Goal: Task Accomplishment & Management: Manage account settings

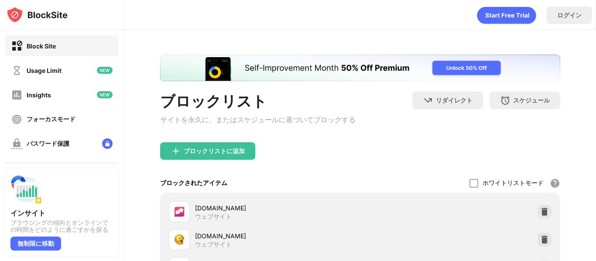
scroll to position [121, 0]
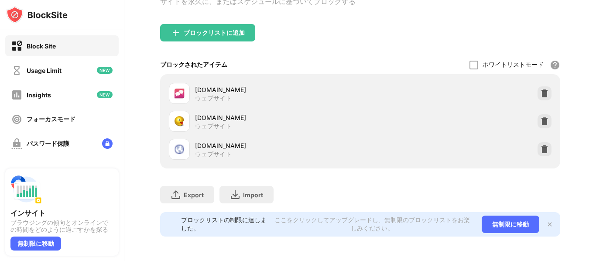
click at [205, 145] on div "[DOMAIN_NAME]" at bounding box center [277, 145] width 165 height 9
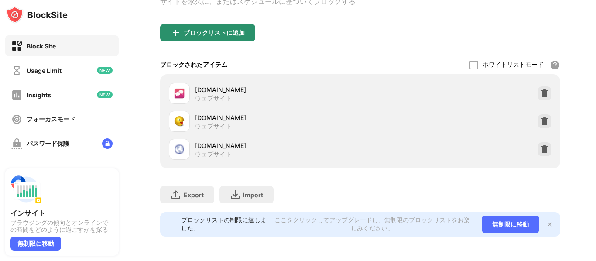
click at [238, 38] on div "ブロックリストに追加" at bounding box center [207, 32] width 95 height 17
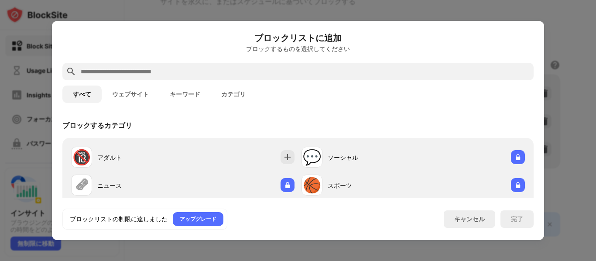
click at [596, 35] on div at bounding box center [298, 130] width 596 height 261
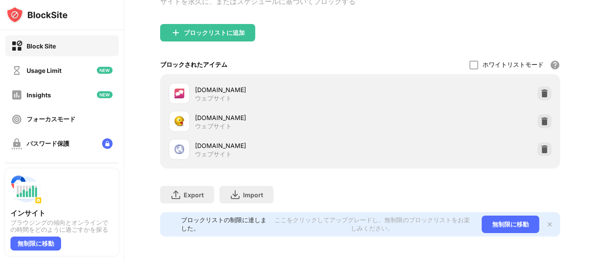
click at [178, 151] on img at bounding box center [179, 149] width 10 height 10
click at [196, 144] on div "[DOMAIN_NAME]" at bounding box center [277, 145] width 165 height 9
click at [543, 152] on img at bounding box center [544, 149] width 9 height 9
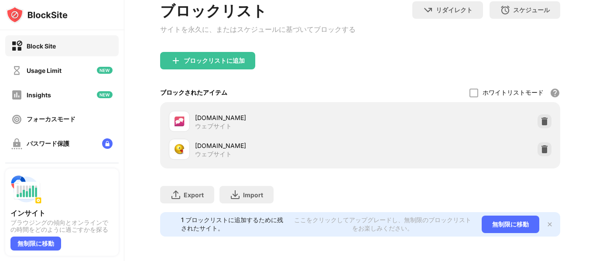
scroll to position [93, 0]
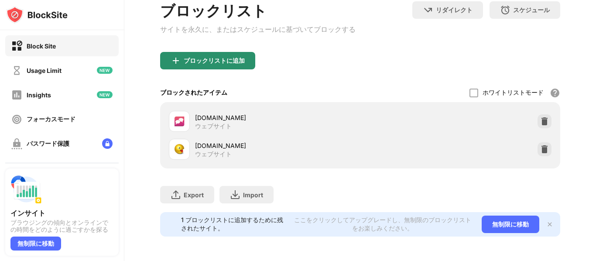
click at [251, 68] on div "ブロックリストに追加" at bounding box center [207, 60] width 95 height 17
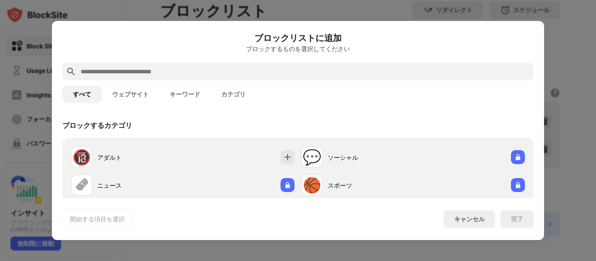
click at [228, 73] on input "text" at bounding box center [305, 71] width 450 height 10
paste input "**********"
click at [228, 73] on input "**********" at bounding box center [305, 71] width 450 height 10
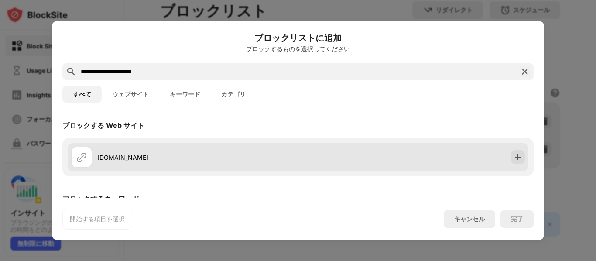
type input "**********"
click at [453, 162] on div "[DOMAIN_NAME]" at bounding box center [298, 157] width 461 height 28
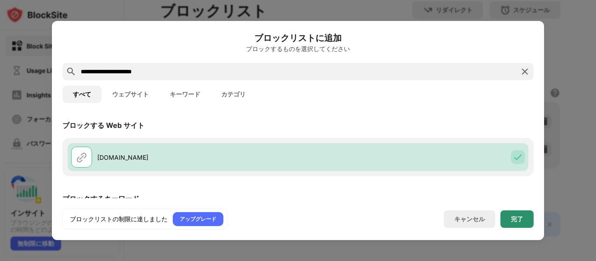
click at [522, 220] on div "完了" at bounding box center [517, 219] width 12 height 7
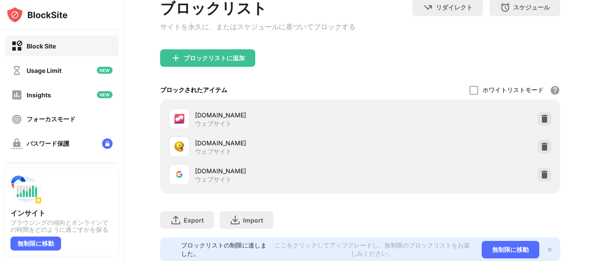
scroll to position [121, 0]
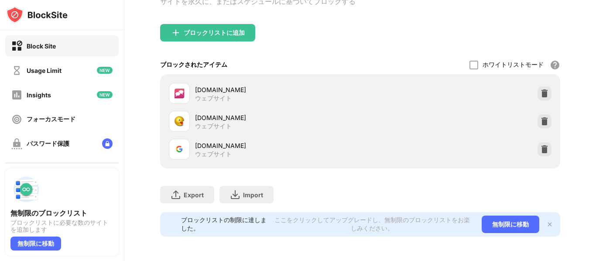
scroll to position [107, 0]
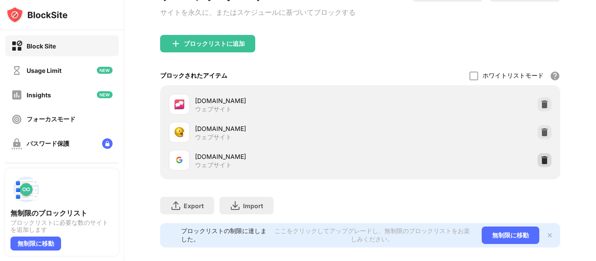
click at [546, 160] on img at bounding box center [544, 160] width 9 height 9
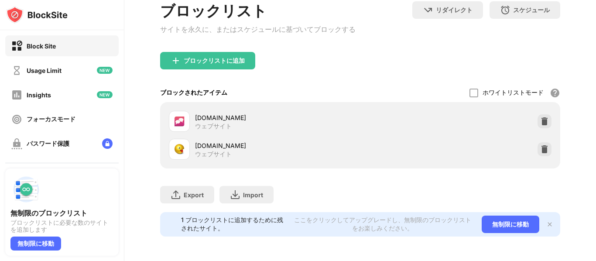
scroll to position [0, 0]
